Goal: Task Accomplishment & Management: Manage account settings

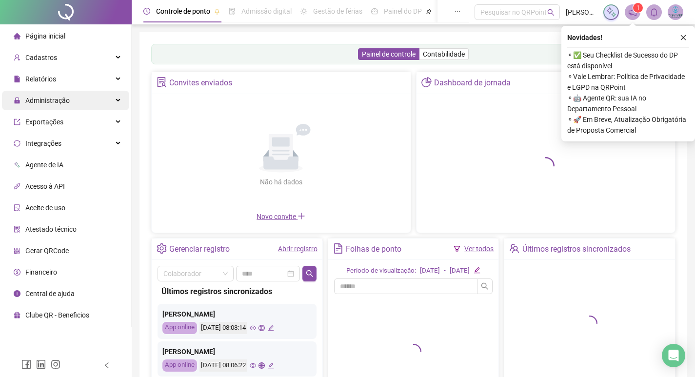
click at [47, 97] on span "Administração" at bounding box center [47, 101] width 44 height 8
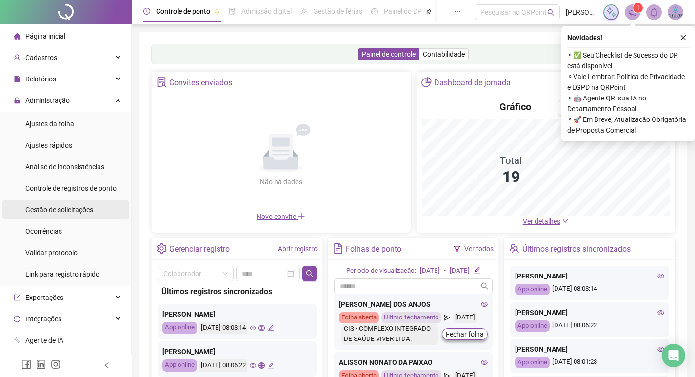
click at [68, 211] on span "Gestão de solicitações" at bounding box center [59, 210] width 68 height 8
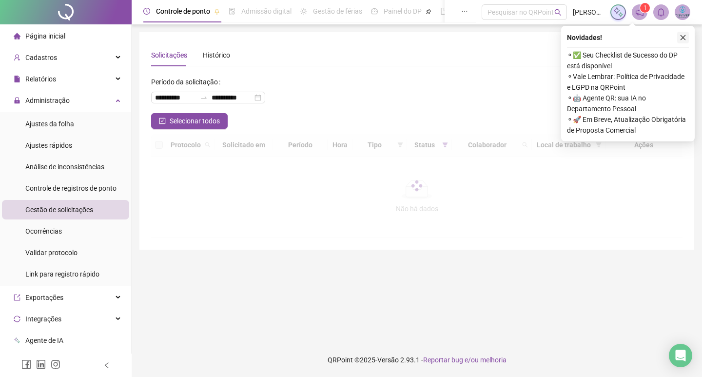
click at [682, 37] on icon "close" at bounding box center [683, 37] width 7 height 7
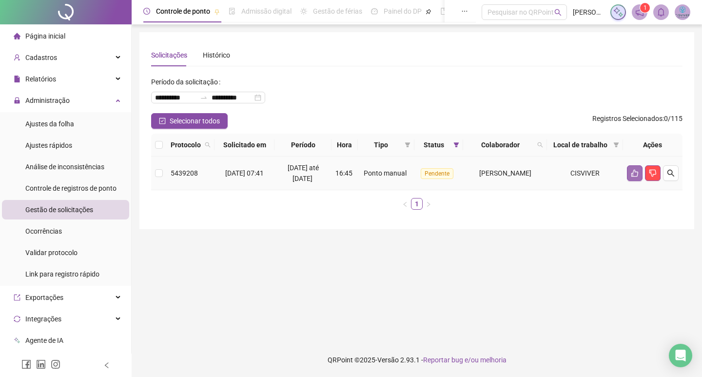
click at [637, 177] on icon "like" at bounding box center [635, 173] width 7 height 7
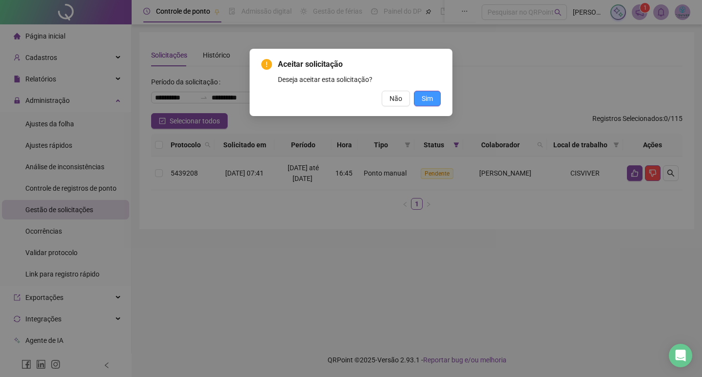
click at [424, 92] on button "Sim" at bounding box center [427, 99] width 27 height 16
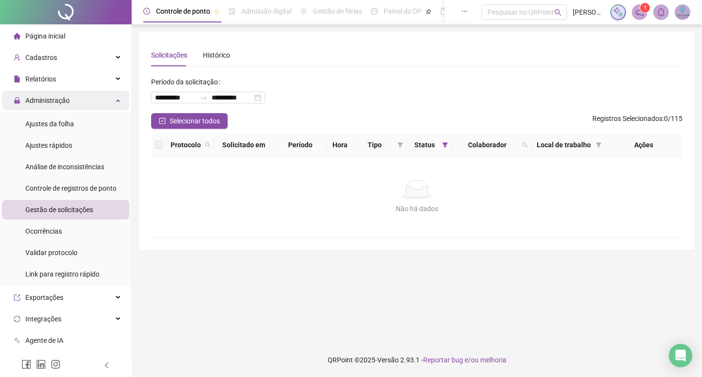
click at [71, 95] on div "Administração" at bounding box center [65, 101] width 127 height 20
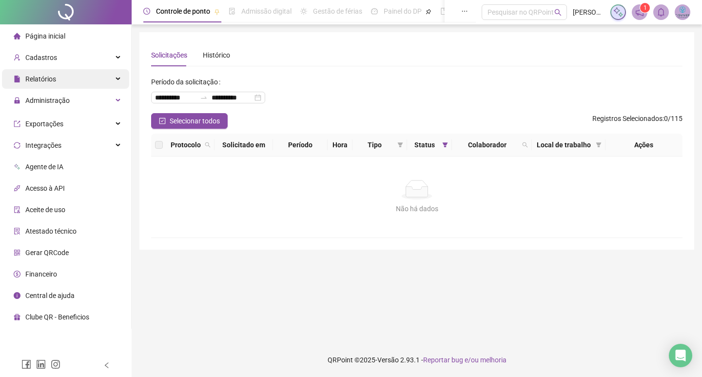
click at [77, 73] on div "Relatórios" at bounding box center [65, 79] width 127 height 20
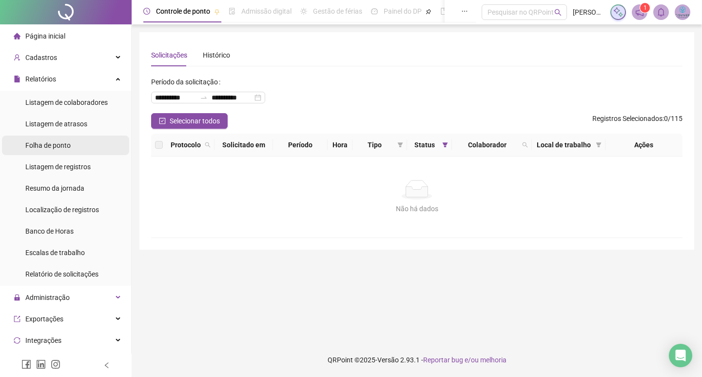
click at [63, 141] on span "Folha de ponto" at bounding box center [47, 145] width 45 height 8
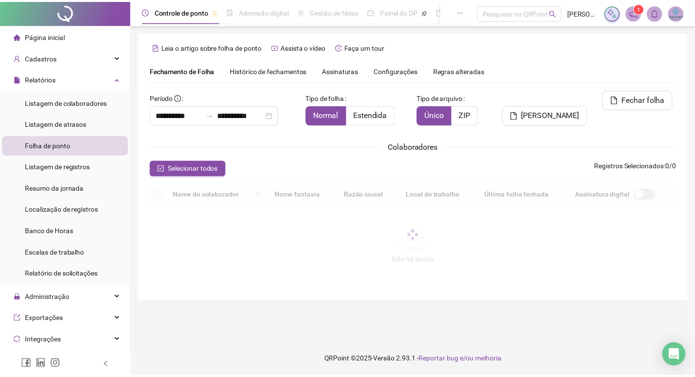
scroll to position [11, 0]
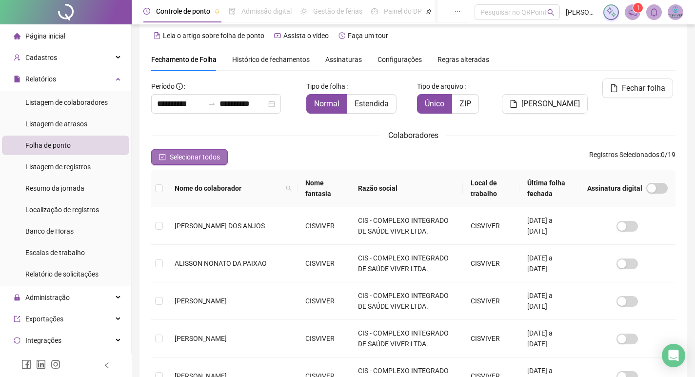
click at [206, 153] on span "Selecionar todos" at bounding box center [195, 157] width 50 height 11
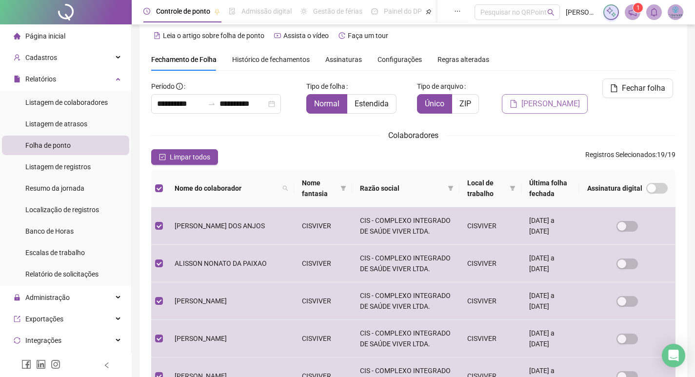
click at [558, 98] on span "[PERSON_NAME]" at bounding box center [550, 104] width 59 height 12
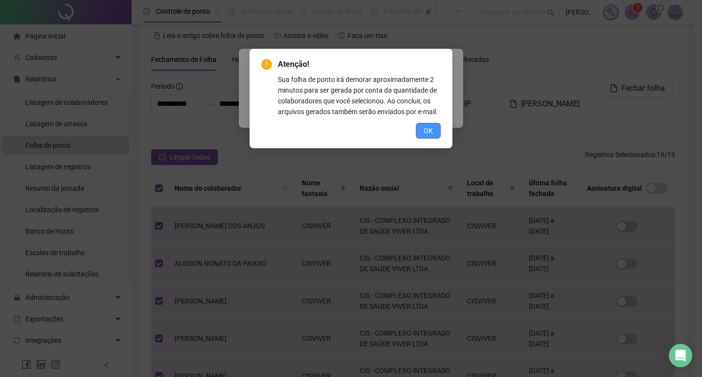
click at [432, 129] on span "OK" at bounding box center [428, 130] width 9 height 11
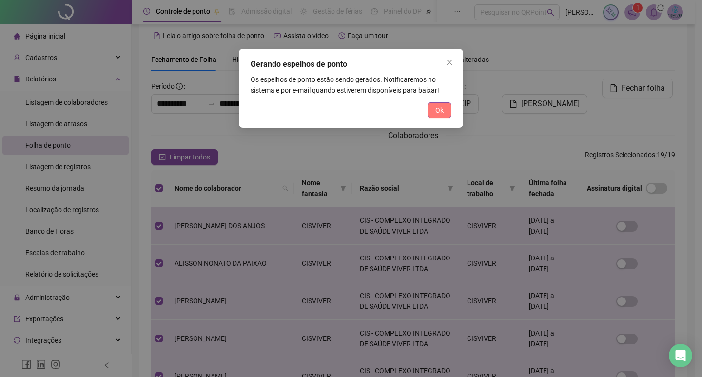
click at [435, 114] on button "Ok" at bounding box center [440, 110] width 24 height 16
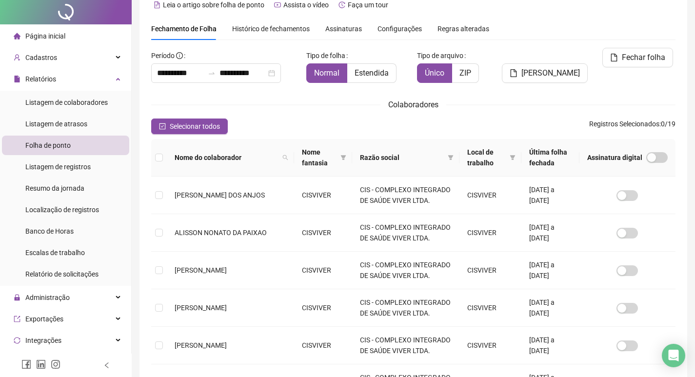
scroll to position [0, 0]
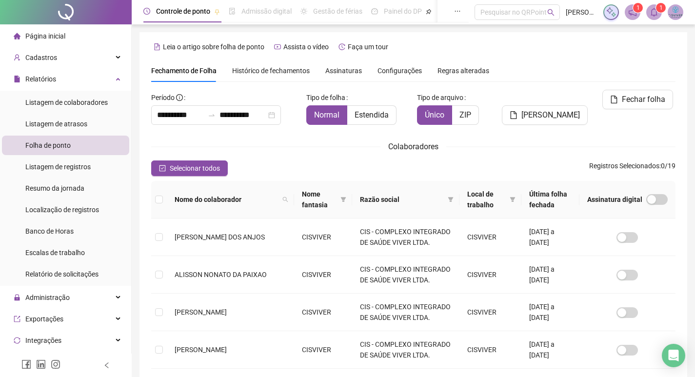
click at [183, 100] on label "Período" at bounding box center [170, 98] width 38 height 16
click at [200, 114] on input "**********" at bounding box center [180, 115] width 47 height 12
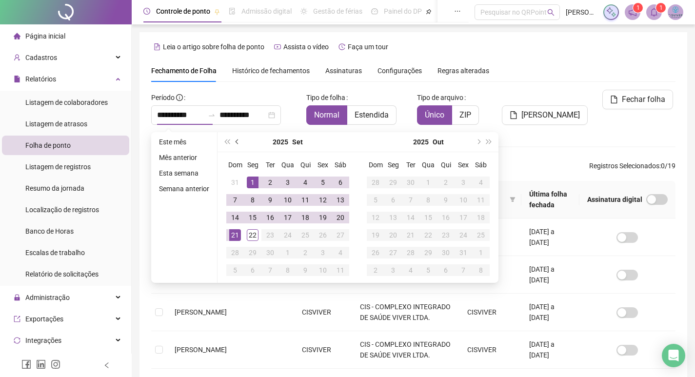
click at [238, 141] on span "prev-year" at bounding box center [238, 141] width 5 height 5
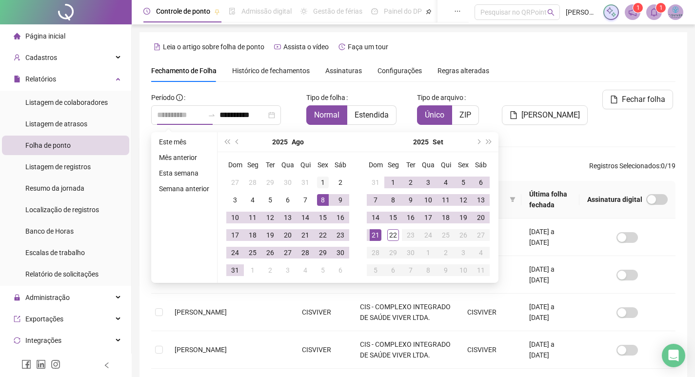
type input "**********"
click at [321, 182] on div "1" at bounding box center [323, 183] width 12 height 12
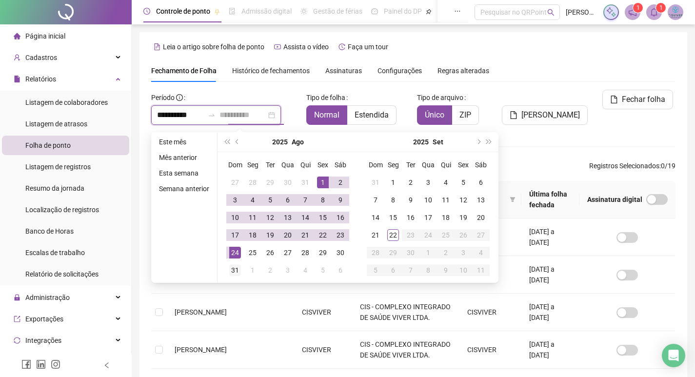
type input "**********"
click at [236, 271] on div "31" at bounding box center [235, 270] width 12 height 12
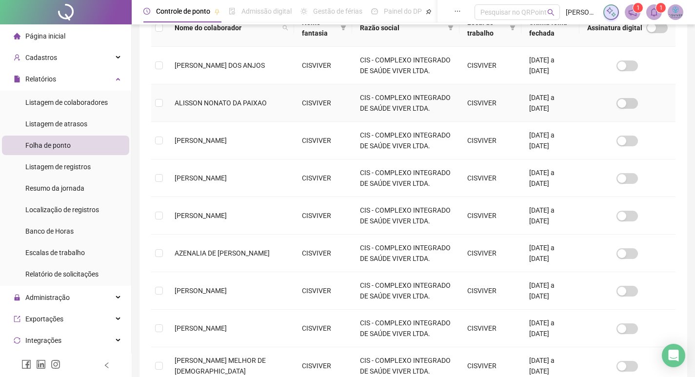
scroll to position [302, 0]
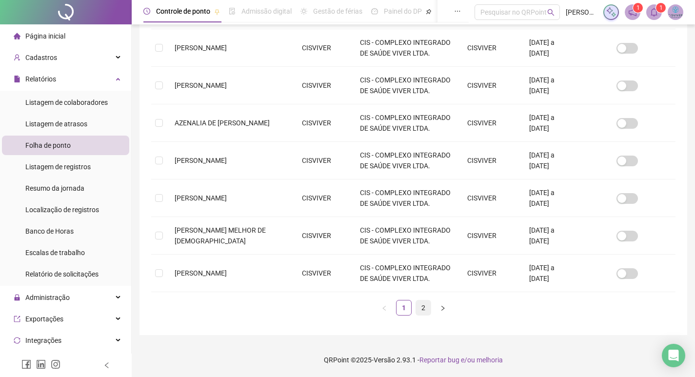
click at [422, 305] on link "2" at bounding box center [423, 307] width 15 height 15
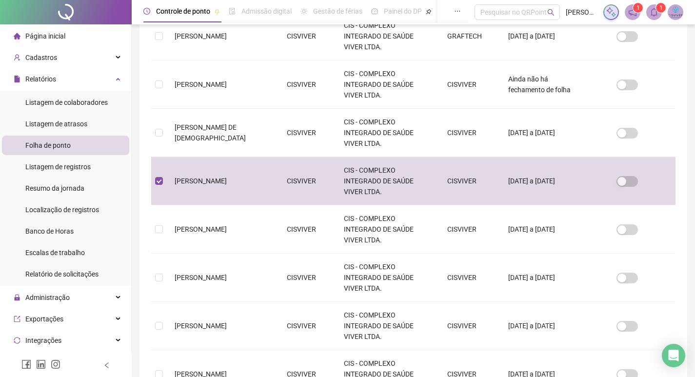
scroll to position [11, 0]
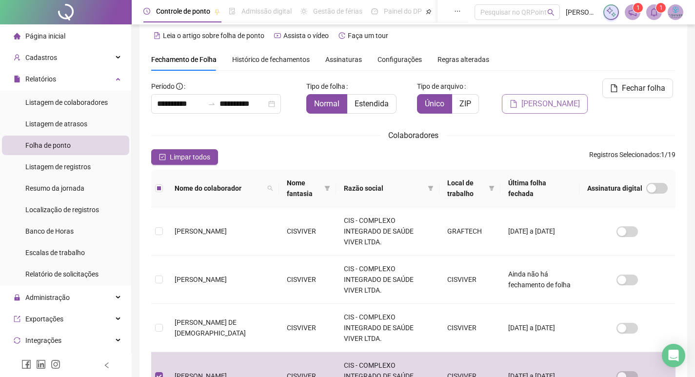
click at [554, 98] on span "[PERSON_NAME]" at bounding box center [550, 104] width 59 height 12
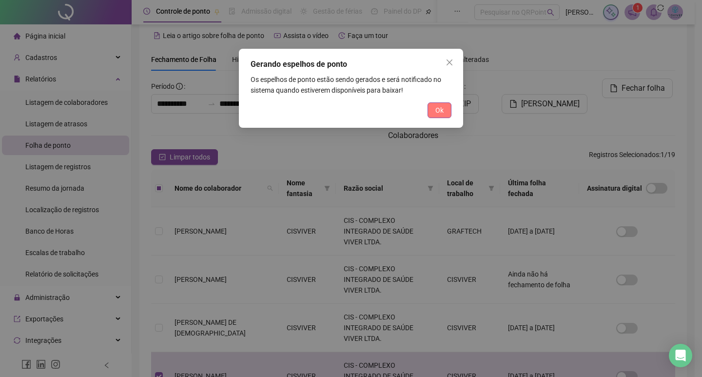
click at [443, 110] on span "Ok" at bounding box center [440, 110] width 8 height 11
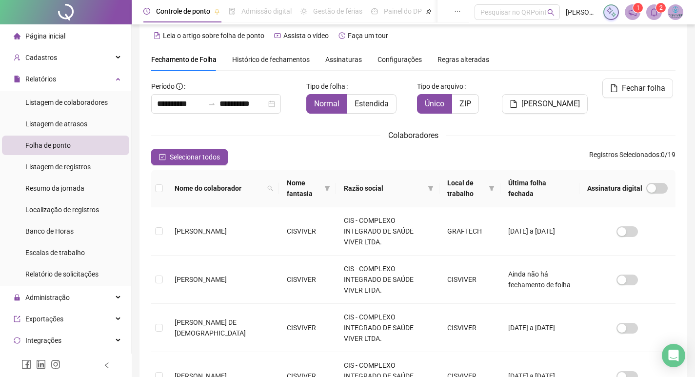
click at [657, 7] on sup "2" at bounding box center [661, 8] width 10 height 10
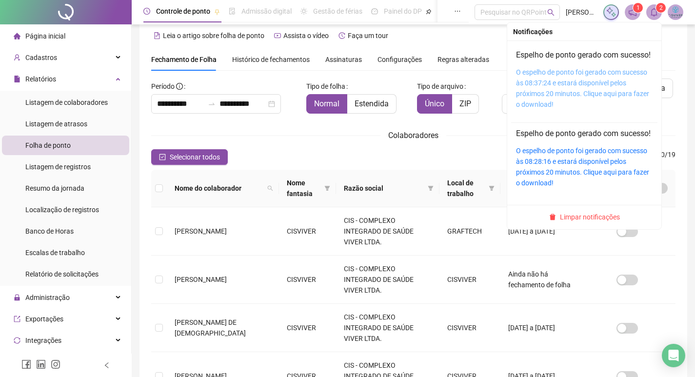
click at [562, 104] on link "O espelho de ponto foi gerado com sucesso às 08:37:24 e estará disponível pelos…" at bounding box center [582, 88] width 133 height 40
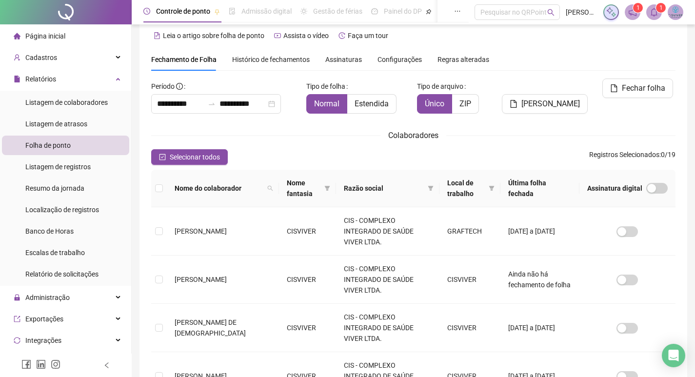
click at [632, 11] on icon "notification" at bounding box center [632, 12] width 9 height 9
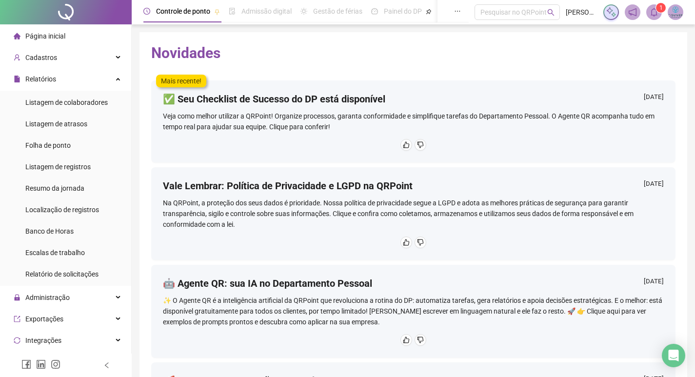
click at [651, 11] on icon "bell" at bounding box center [654, 12] width 9 height 9
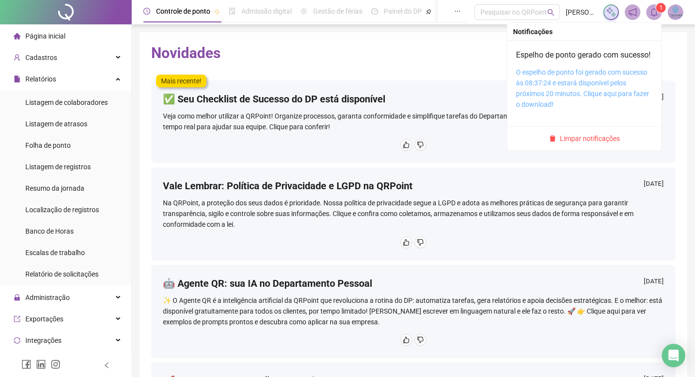
click at [590, 86] on link "O espelho de ponto foi gerado com sucesso às 08:37:24 e estará disponível pelos…" at bounding box center [582, 88] width 133 height 40
click at [577, 96] on link "O espelho de ponto foi gerado com sucesso às 08:37:24 e estará disponível pelos…" at bounding box center [582, 88] width 133 height 40
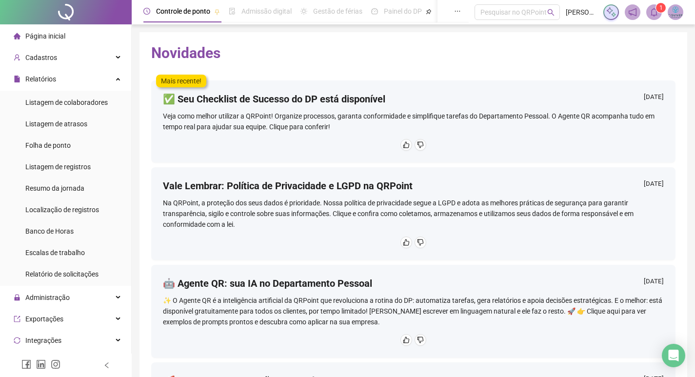
click at [647, 14] on span at bounding box center [654, 12] width 16 height 16
click at [67, 146] on span "Folha de ponto" at bounding box center [47, 145] width 45 height 8
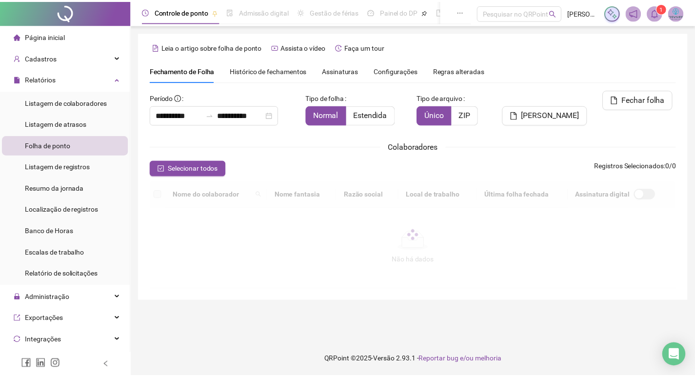
scroll to position [11, 0]
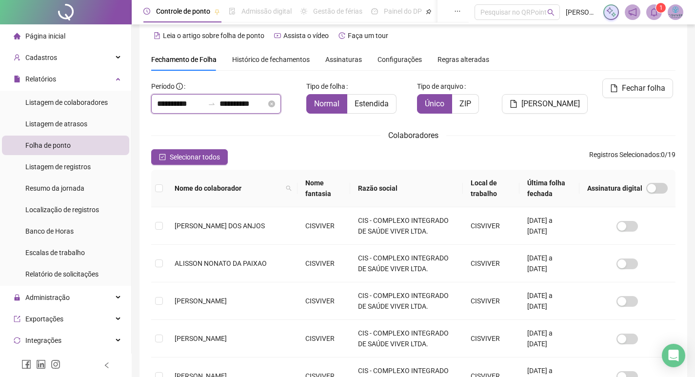
click at [197, 104] on input "**********" at bounding box center [180, 104] width 47 height 12
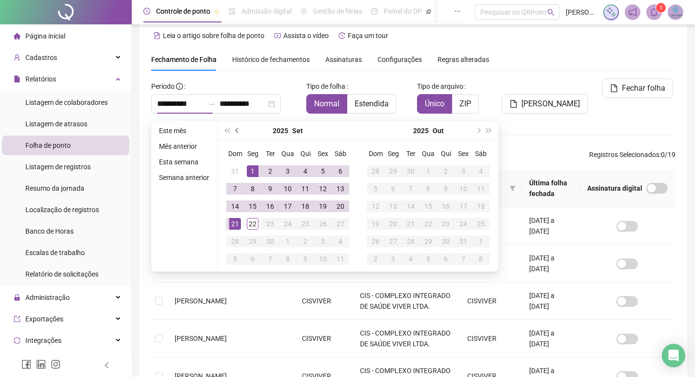
click at [238, 129] on span "prev-year" at bounding box center [238, 130] width 5 height 5
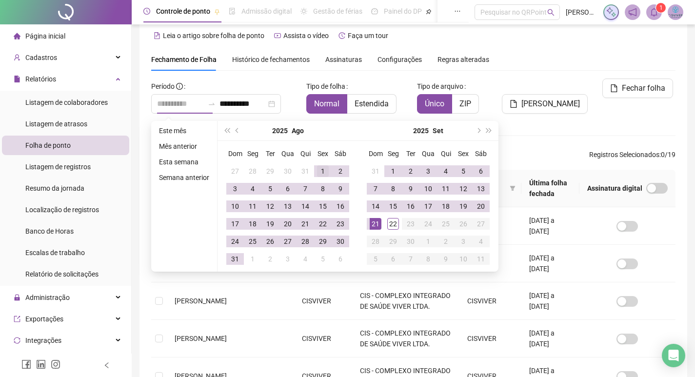
type input "**********"
click at [320, 172] on div "1" at bounding box center [323, 171] width 12 height 12
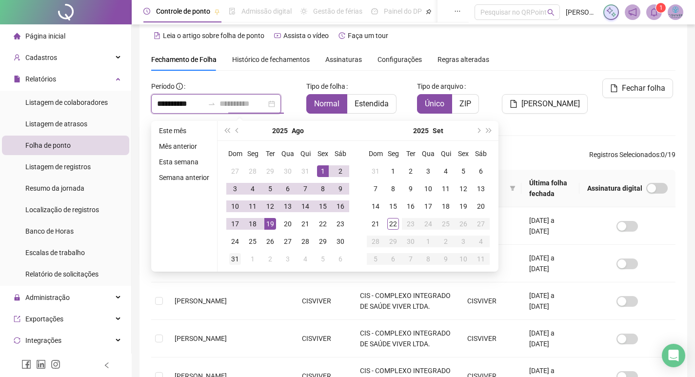
type input "**********"
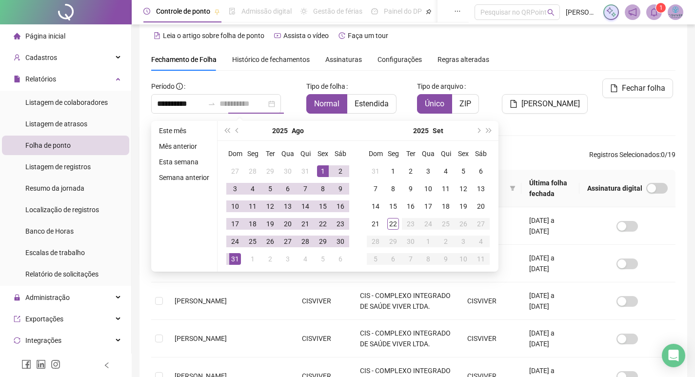
click at [235, 258] on div "31" at bounding box center [235, 259] width 12 height 12
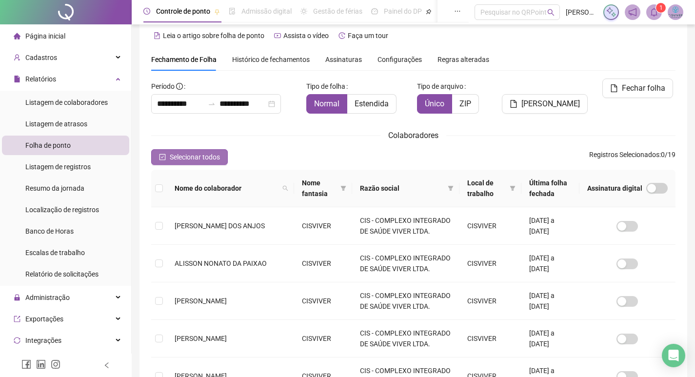
click at [173, 153] on span "Selecionar todos" at bounding box center [195, 157] width 50 height 11
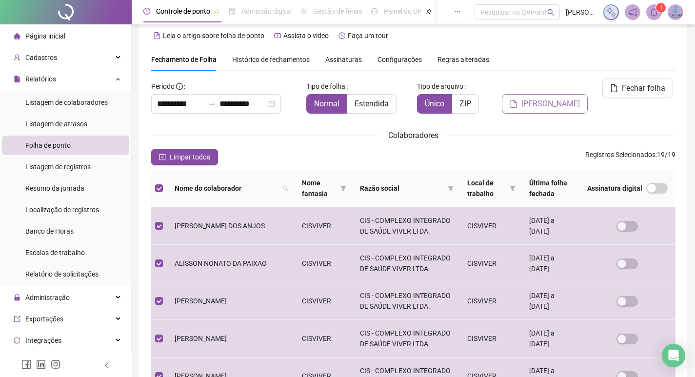
click at [553, 98] on span "[PERSON_NAME]" at bounding box center [550, 104] width 59 height 12
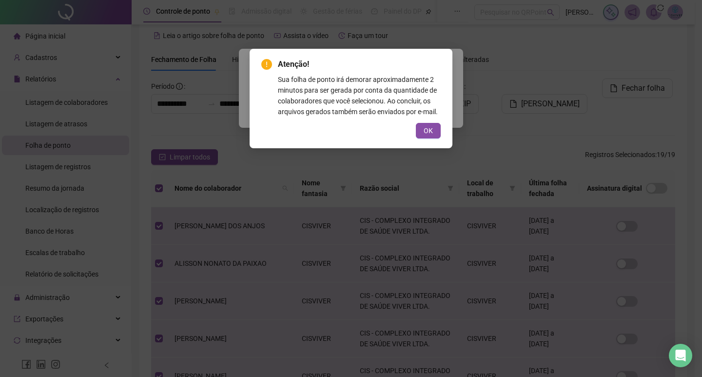
click at [445, 130] on div "Atenção! Sua folha de ponto irá demorar aproximadamente 2 minutos para ser gera…" at bounding box center [351, 98] width 203 height 99
click at [440, 133] on button "OK" at bounding box center [428, 131] width 25 height 16
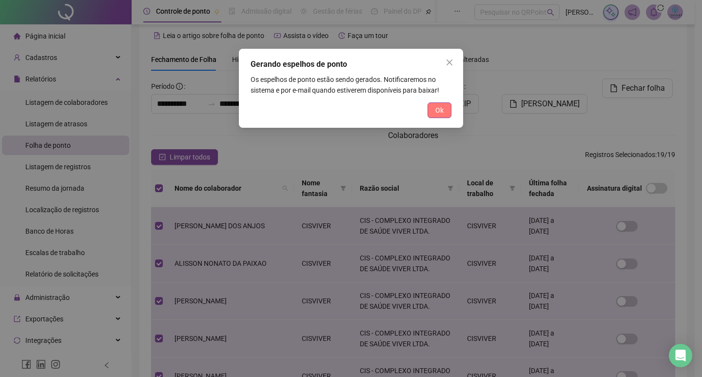
click at [438, 113] on span "Ok" at bounding box center [440, 110] width 8 height 11
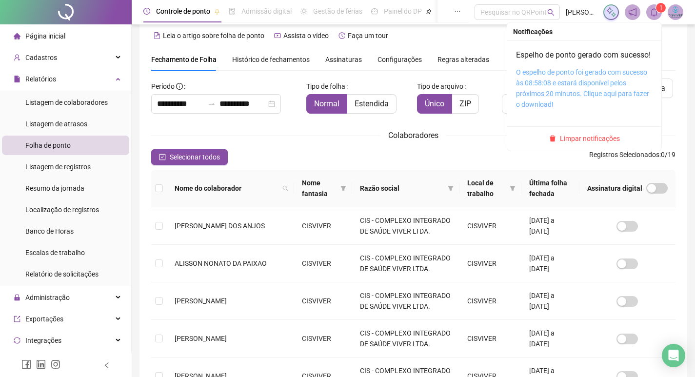
click at [563, 91] on link "O espelho de ponto foi gerado com sucesso às 08:58:08 e estará disponível pelos…" at bounding box center [582, 88] width 133 height 40
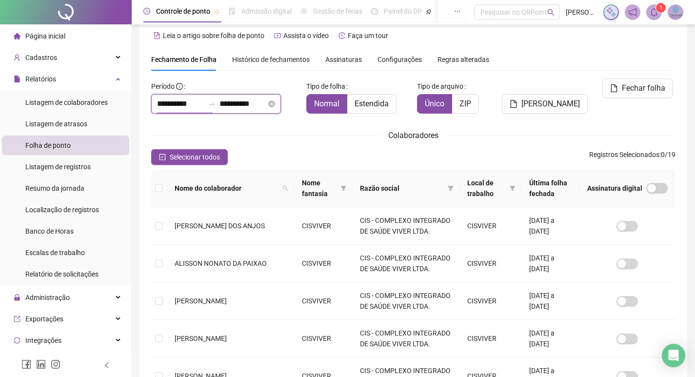
click at [201, 98] on input "**********" at bounding box center [180, 104] width 47 height 12
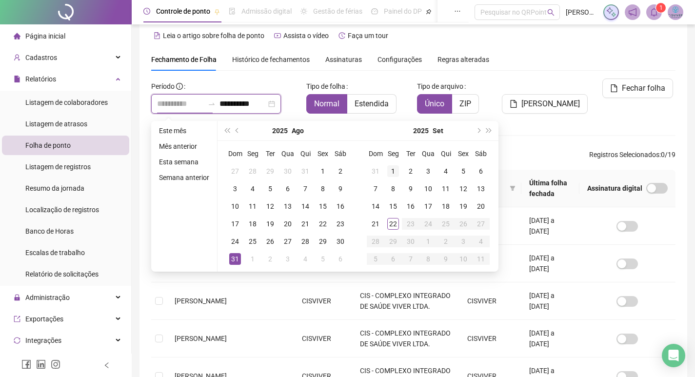
type input "**********"
click at [385, 174] on td "1" at bounding box center [393, 171] width 18 height 18
type input "**********"
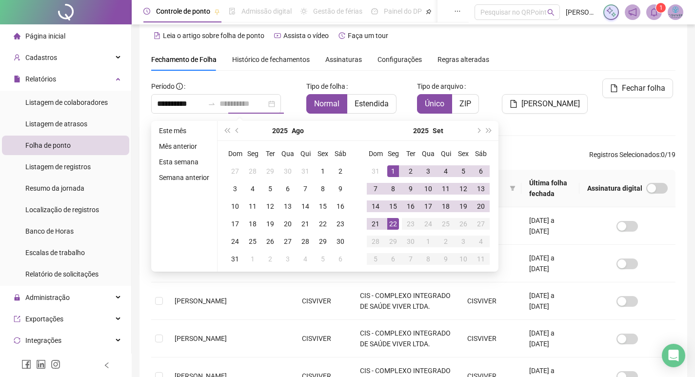
click at [393, 224] on div "22" at bounding box center [393, 224] width 12 height 12
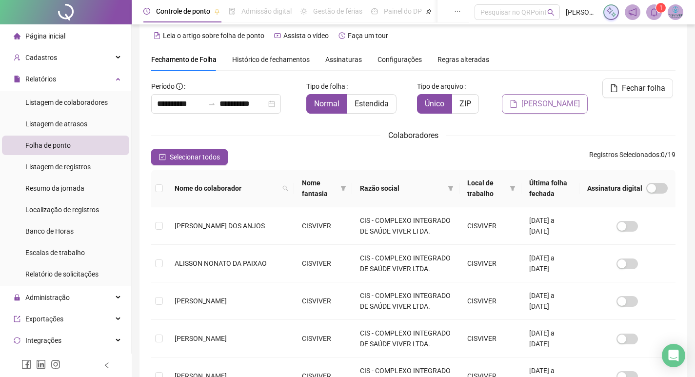
click at [562, 98] on span "[PERSON_NAME]" at bounding box center [550, 104] width 59 height 12
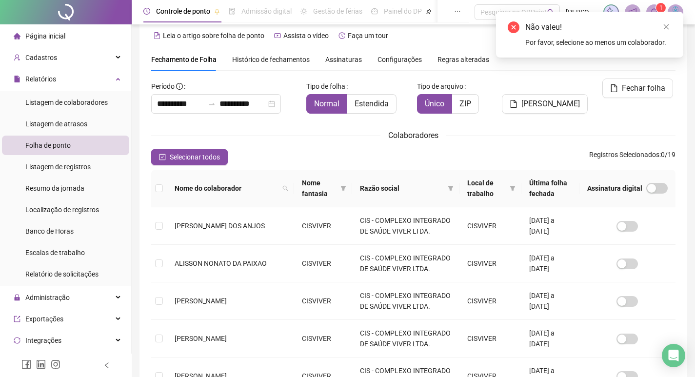
click at [212, 159] on span "Selecionar todos" at bounding box center [195, 157] width 50 height 11
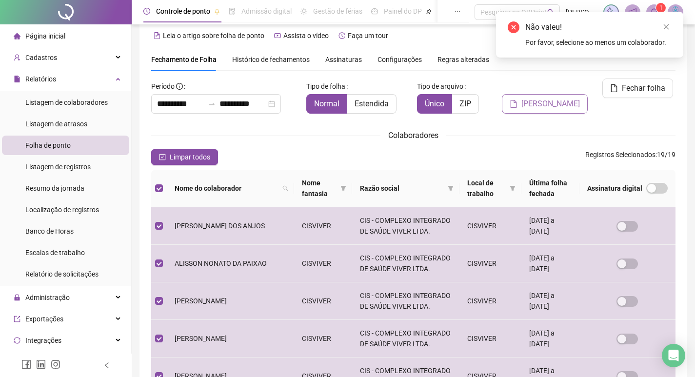
click at [538, 98] on span "[PERSON_NAME]" at bounding box center [550, 104] width 59 height 12
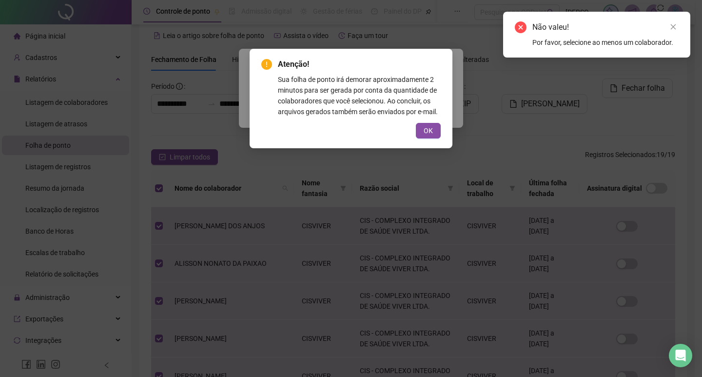
click at [415, 128] on div "OK" at bounding box center [350, 131] width 179 height 16
click at [424, 135] on span "OK" at bounding box center [428, 130] width 9 height 11
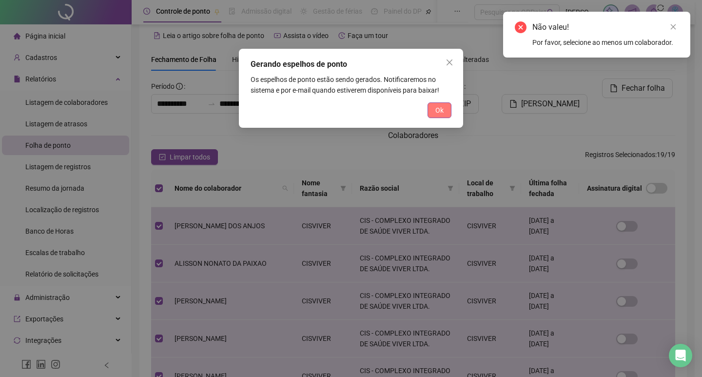
click at [436, 114] on span "Ok" at bounding box center [440, 110] width 8 height 11
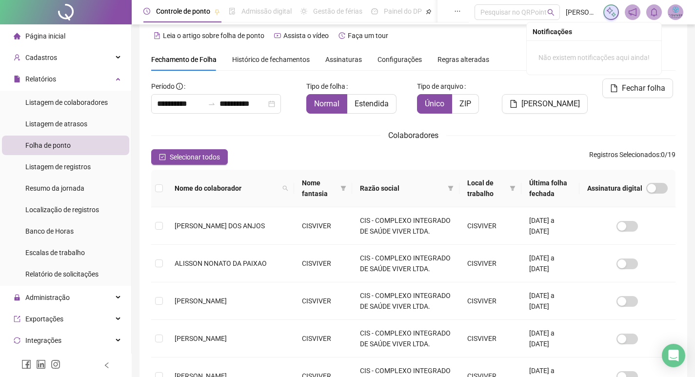
click at [651, 11] on icon "bell" at bounding box center [654, 12] width 9 height 9
click at [196, 154] on span "Selecionar todos" at bounding box center [195, 157] width 50 height 11
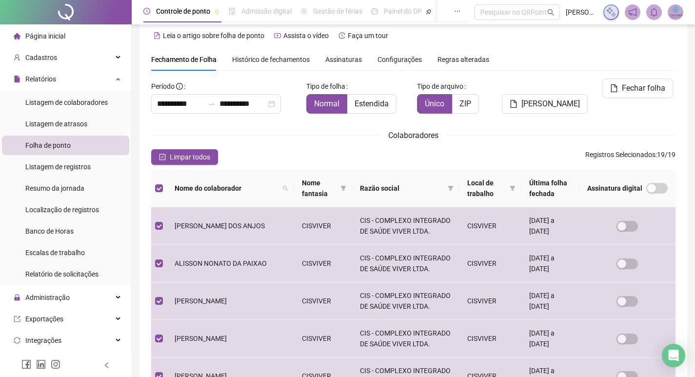
click at [531, 98] on span "[PERSON_NAME]" at bounding box center [550, 104] width 59 height 12
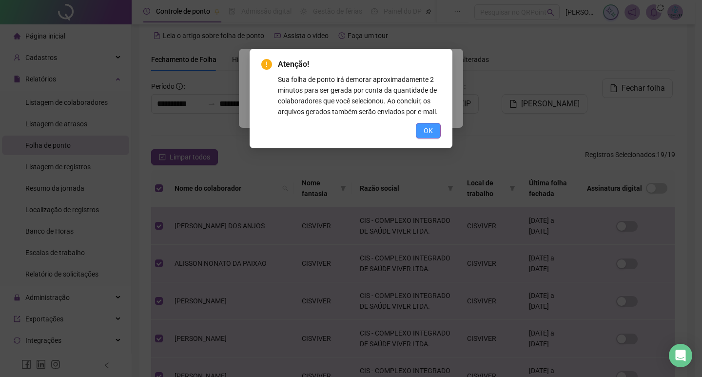
click at [435, 128] on button "OK" at bounding box center [428, 131] width 25 height 16
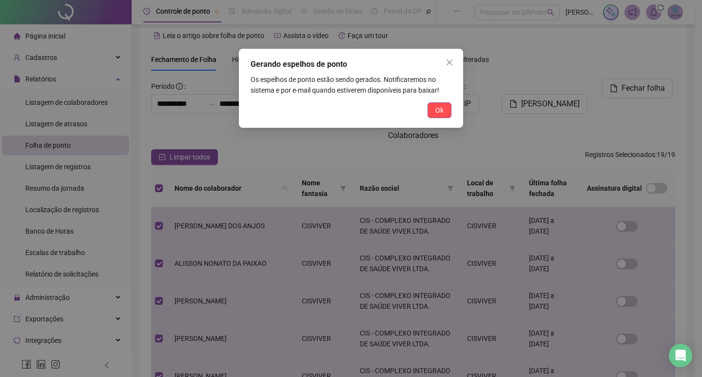
click at [441, 108] on span "Ok" at bounding box center [440, 110] width 8 height 11
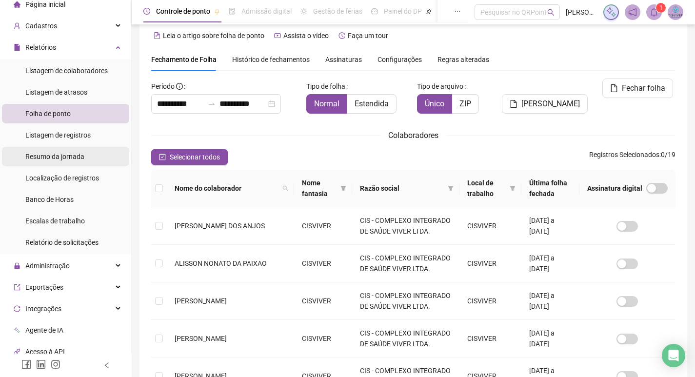
scroll to position [49, 0]
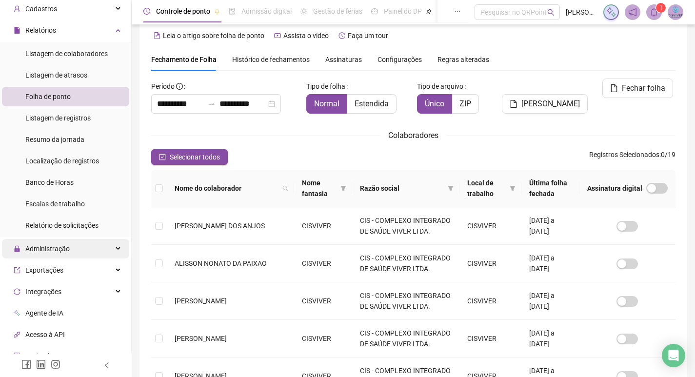
click at [64, 251] on span "Administração" at bounding box center [47, 249] width 44 height 8
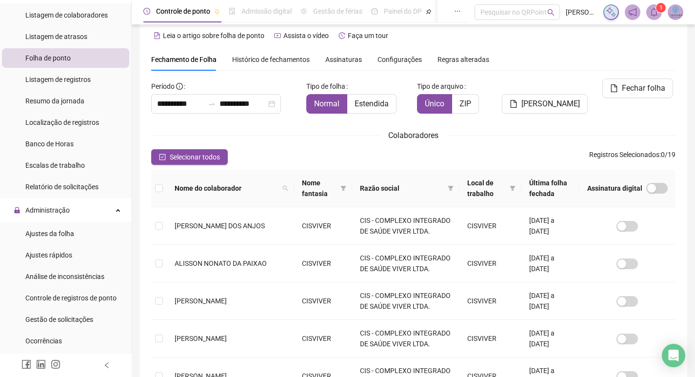
scroll to position [146, 0]
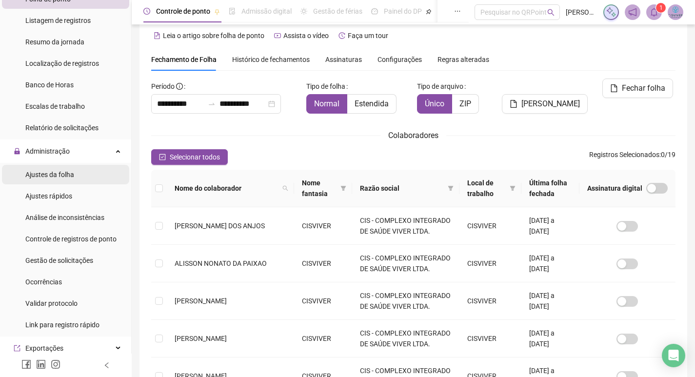
click at [71, 174] on span "Ajustes da folha" at bounding box center [49, 175] width 49 height 8
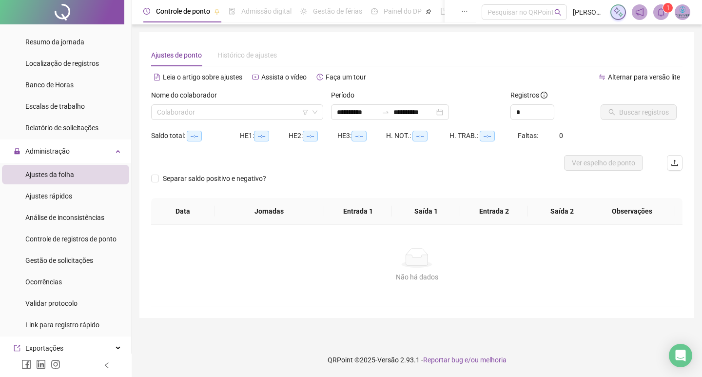
type input "**********"
click at [223, 111] on input "search" at bounding box center [233, 112] width 152 height 15
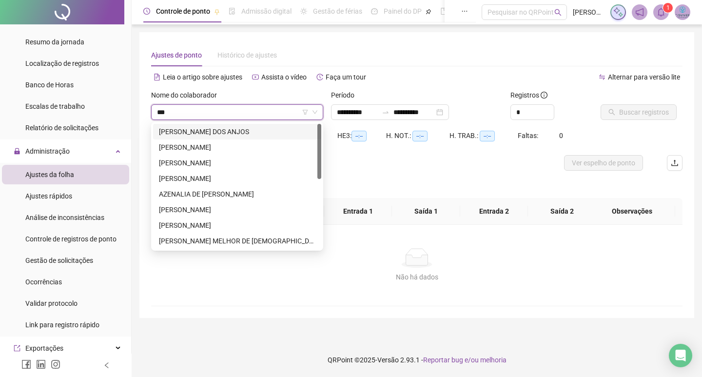
type input "****"
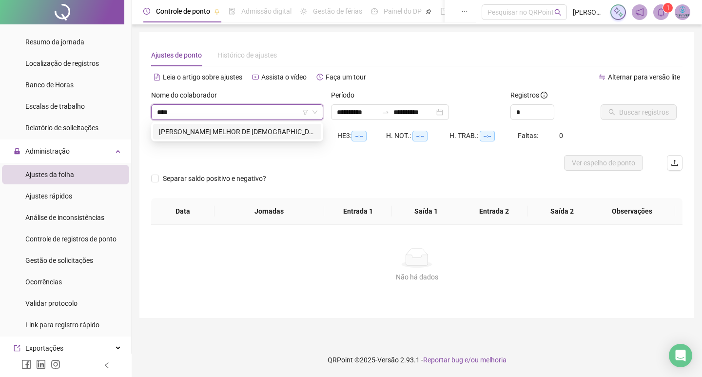
click at [222, 126] on div "[PERSON_NAME] MELHOR DE [DEMOGRAPHIC_DATA]" at bounding box center [237, 131] width 157 height 11
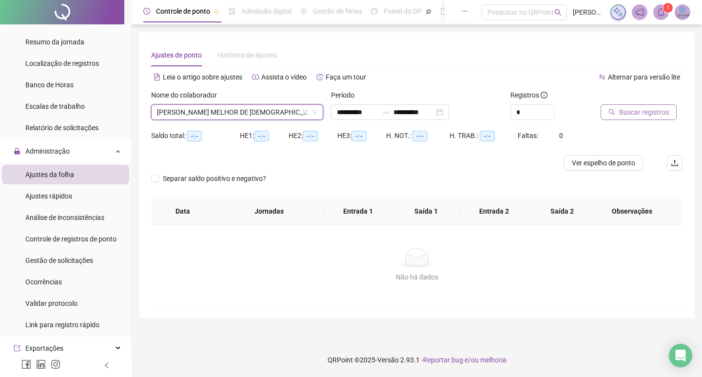
click at [645, 107] on span "Buscar registros" at bounding box center [644, 112] width 50 height 11
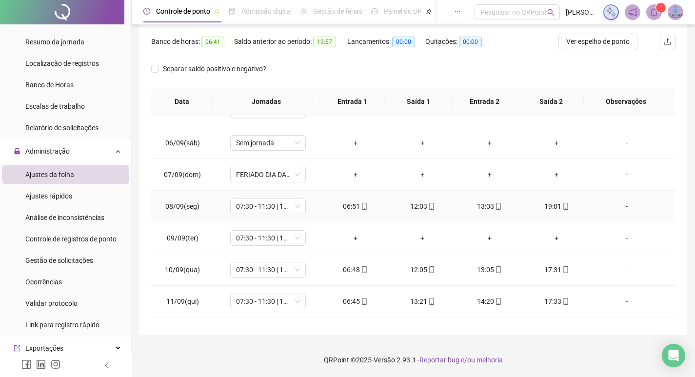
scroll to position [195, 0]
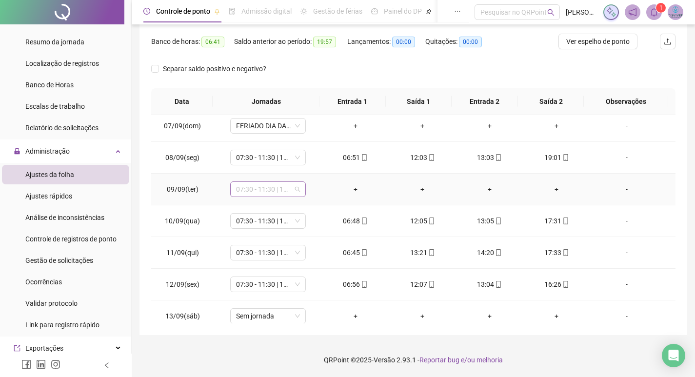
click at [299, 190] on div "07:30 - 11:30 | 12:30 - 17:30" at bounding box center [268, 189] width 76 height 16
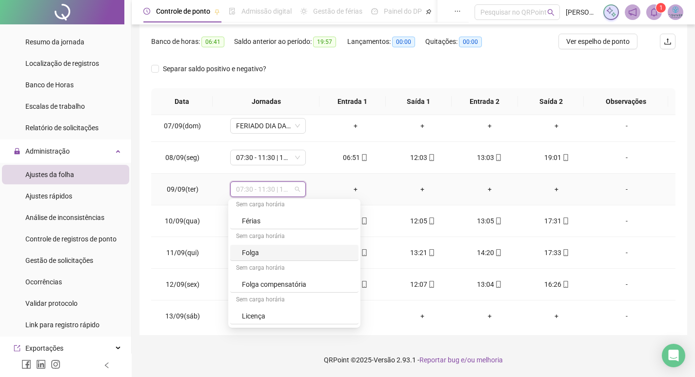
scroll to position [714, 0]
click at [277, 266] on div "Folga compensatória" at bounding box center [297, 271] width 111 height 11
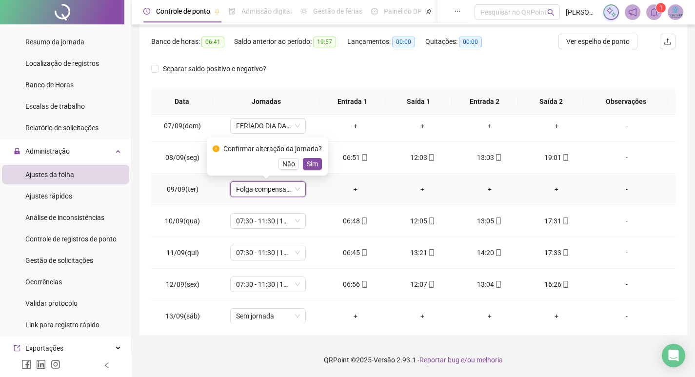
click at [314, 160] on span "Sim" at bounding box center [312, 163] width 11 height 11
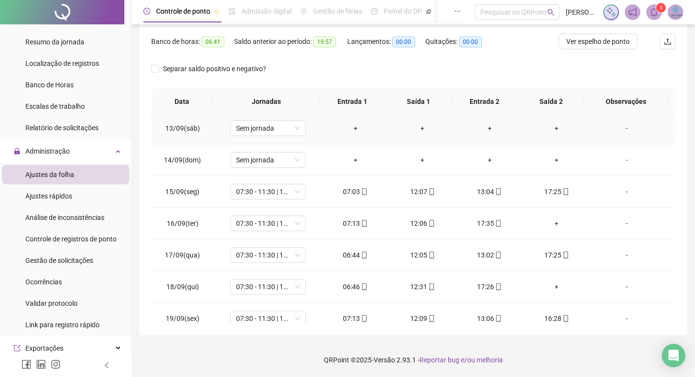
scroll to position [457, 0]
